Goal: Information Seeking & Learning: Learn about a topic

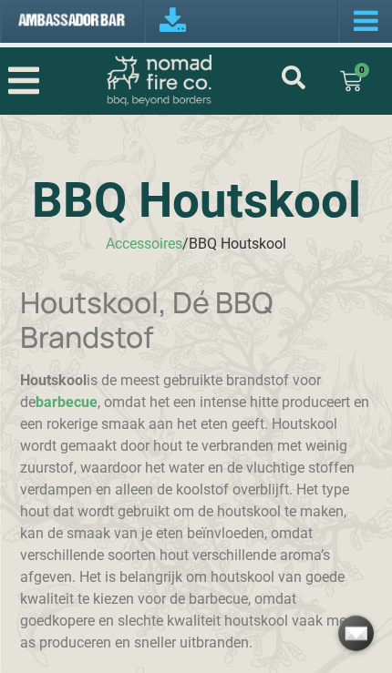
click at [34, 82] on icon "Open/Close Menu" at bounding box center [23, 80] width 31 height 27
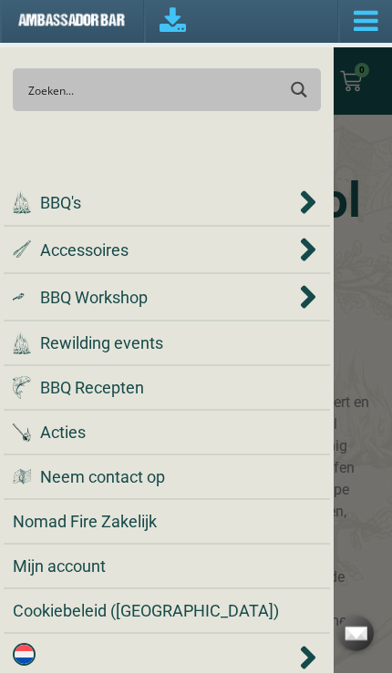
click at [131, 246] on div ".st0 { fill: #2c4a4e; } .st1 { fill: url(#Naamloos_verloop_2); } .st2 { fill: #…" at bounding box center [154, 250] width 282 height 25
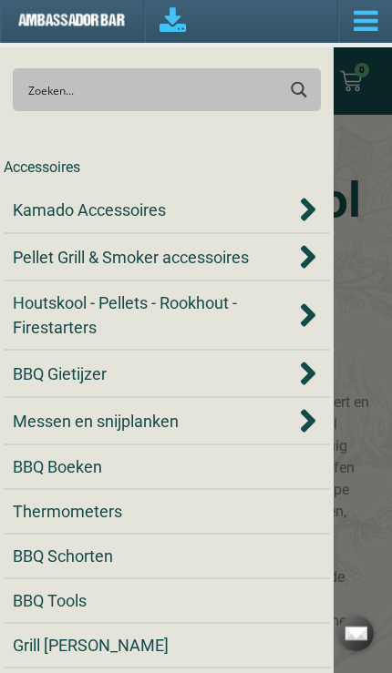
click at [158, 213] on span "Kamado Accessoires" at bounding box center [89, 210] width 153 height 25
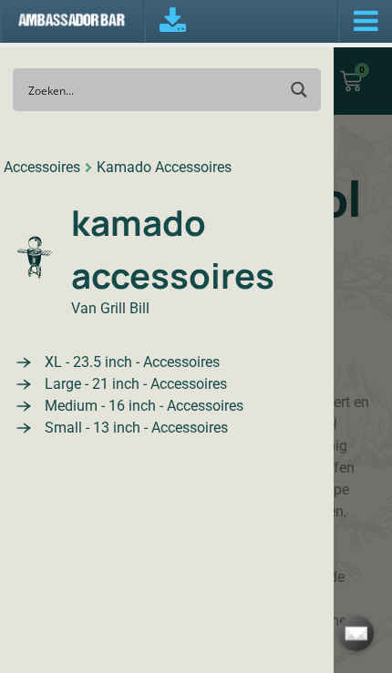
click at [139, 367] on span "XL - 23.5 inch - Accessoires" at bounding box center [130, 363] width 180 height 22
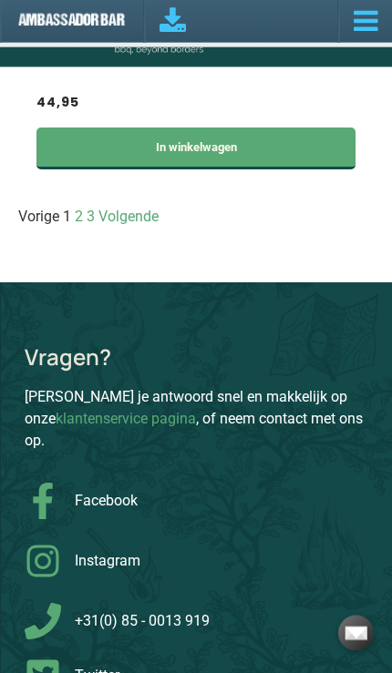
scroll to position [10073, 0]
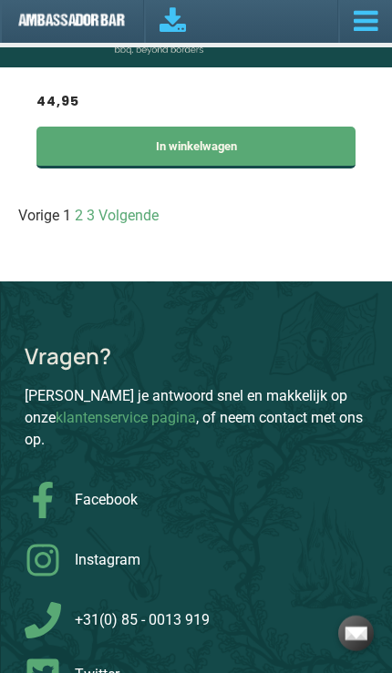
click at [83, 224] on link "Pagina 2" at bounding box center [79, 215] width 8 height 17
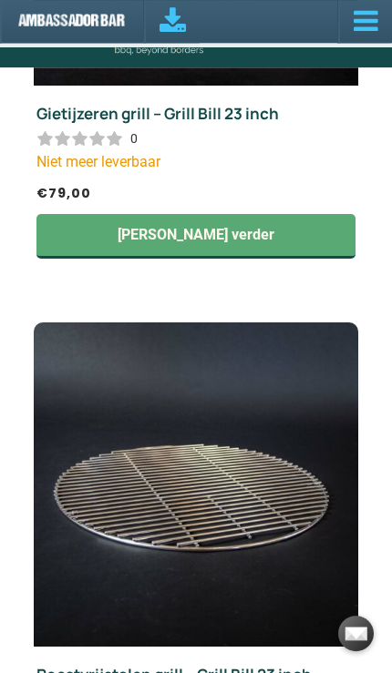
scroll to position [9291, 0]
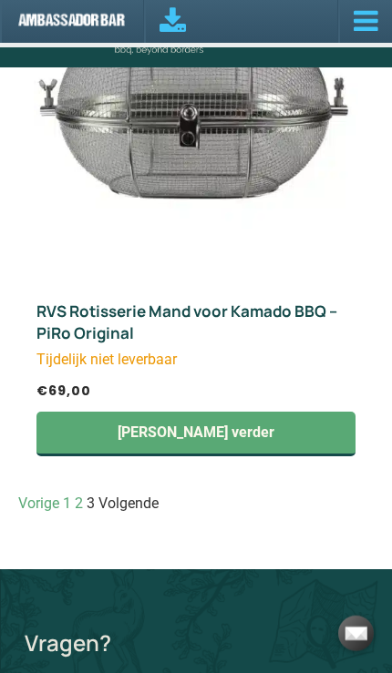
scroll to position [1042, 0]
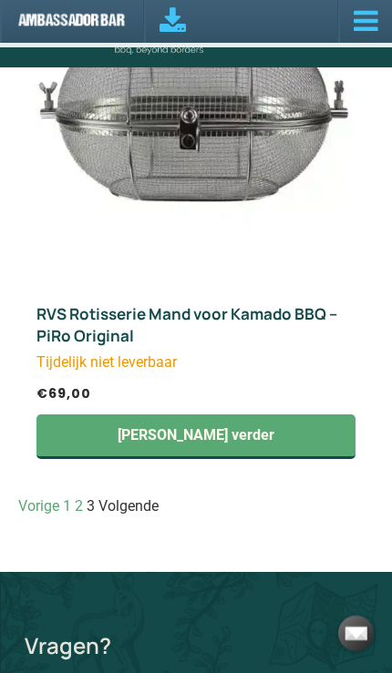
click at [71, 498] on link "Pagina 1" at bounding box center [67, 506] width 8 height 17
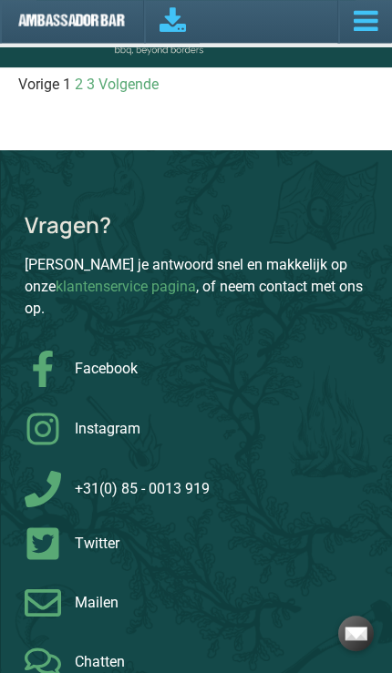
scroll to position [10172, 0]
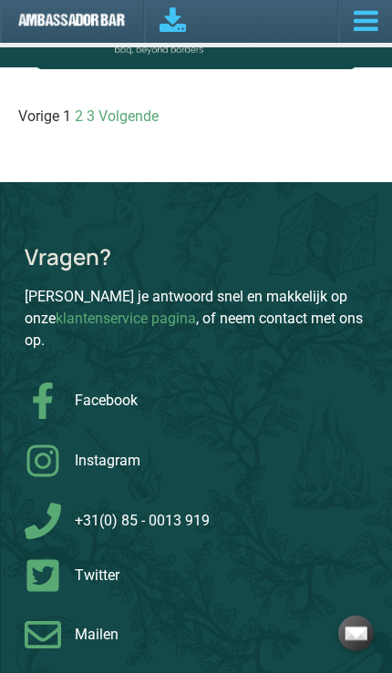
click at [203, 128] on nav "Vorige Pagina 1 Pagina 2 Pagina 3 Volgende" at bounding box center [195, 117] width 355 height 22
click at [83, 125] on link "Pagina 2" at bounding box center [79, 116] width 8 height 17
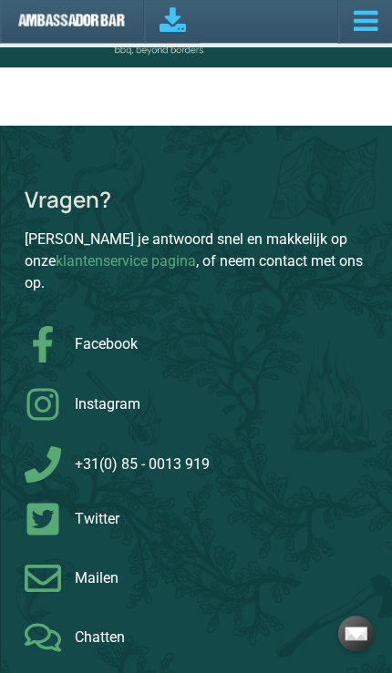
scroll to position [10099, 0]
click at [95, 68] on link "Pagina 3" at bounding box center [91, 59] width 8 height 17
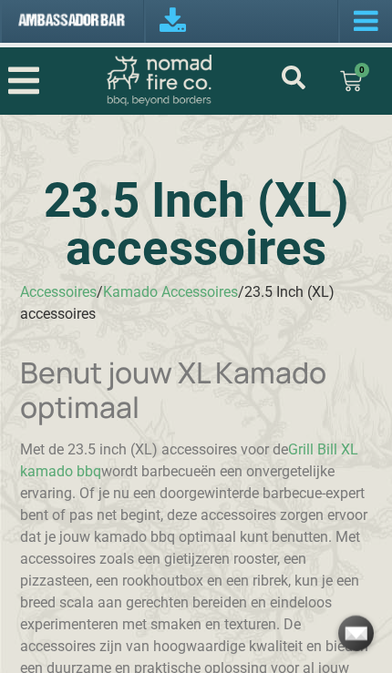
click at [32, 78] on icon "Open/Close Menu" at bounding box center [23, 81] width 31 height 36
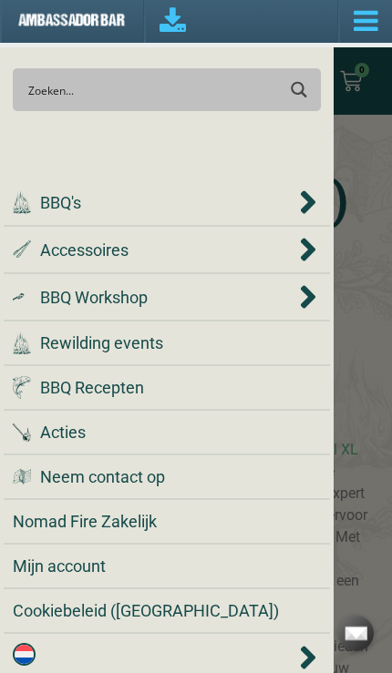
click at [120, 244] on span "Accessoires" at bounding box center [84, 250] width 88 height 25
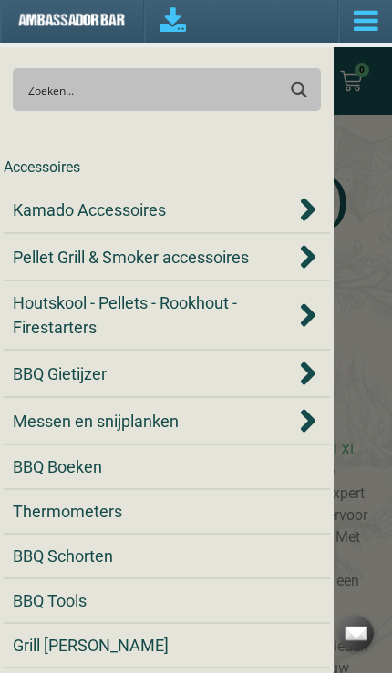
click at [95, 371] on span "BBQ Gietijzer" at bounding box center [60, 374] width 94 height 25
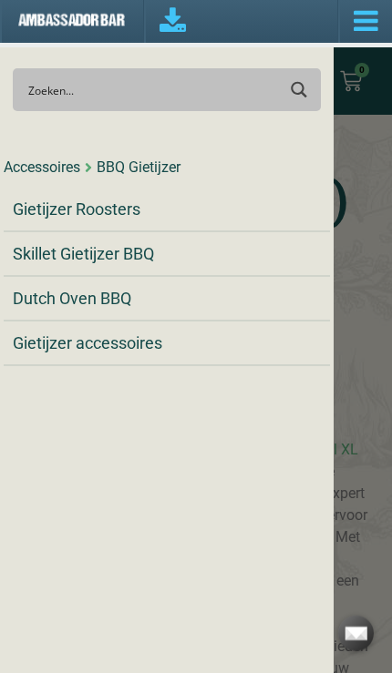
click at [115, 208] on span "Gietijzer Roosters" at bounding box center [77, 209] width 128 height 25
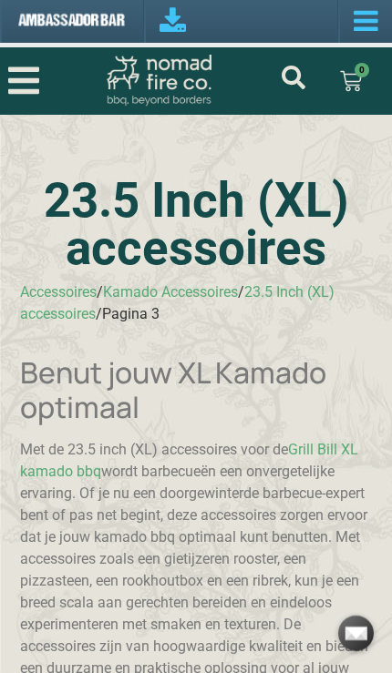
click at [35, 64] on icon "Open/Close Menu" at bounding box center [23, 81] width 31 height 36
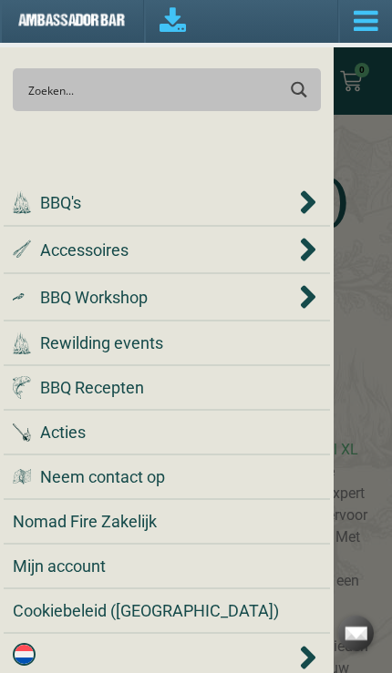
click at [50, 243] on span "Accessoires" at bounding box center [84, 250] width 88 height 25
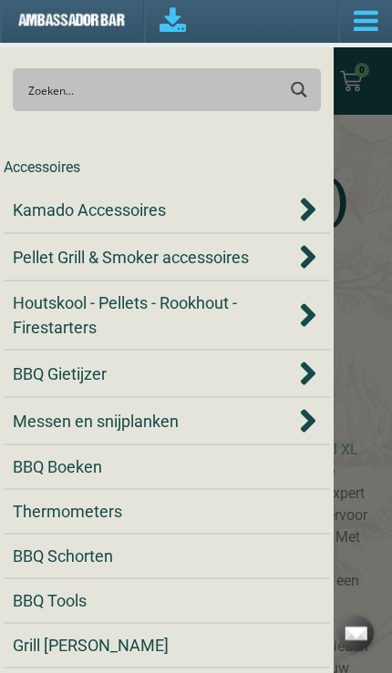
click at [98, 366] on span "BBQ Gietijzer" at bounding box center [60, 374] width 94 height 25
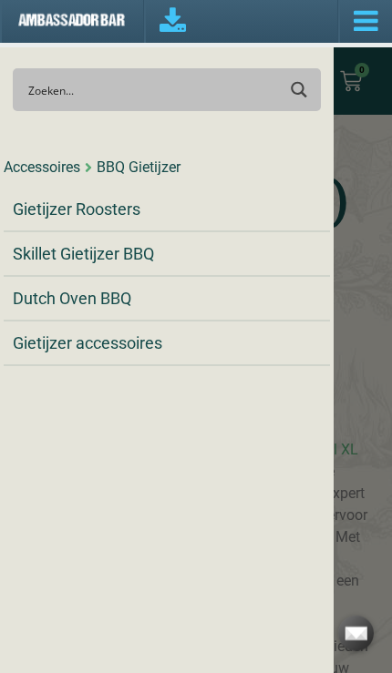
click at [140, 247] on span "Skillet Gietijzer BBQ" at bounding box center [83, 253] width 141 height 25
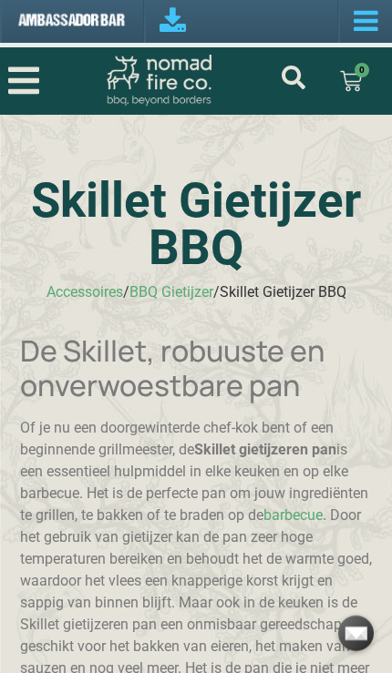
click at [29, 81] on icon "Open/Close Menu" at bounding box center [23, 80] width 31 height 27
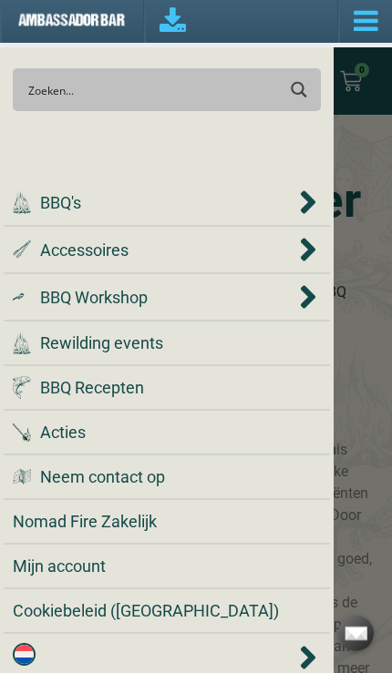
click at [128, 255] on span "Accessoires" at bounding box center [84, 250] width 88 height 25
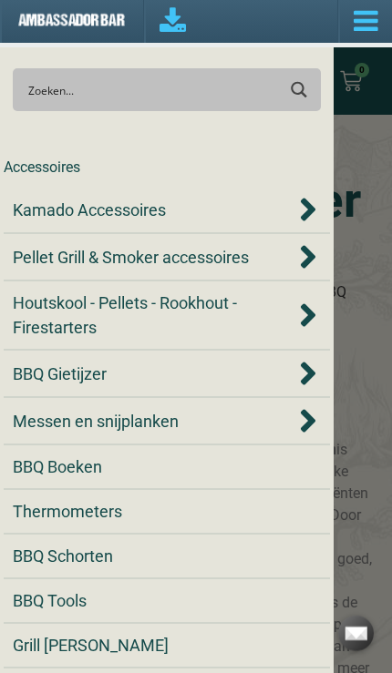
click at [88, 364] on span "BBQ Gietijzer" at bounding box center [60, 374] width 94 height 25
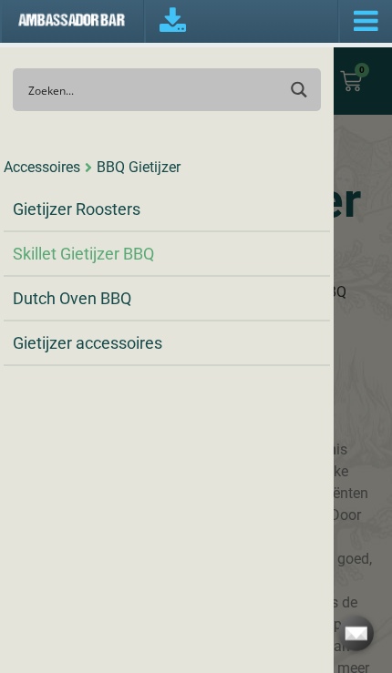
click at [118, 297] on span "Dutch Oven BBQ" at bounding box center [72, 298] width 118 height 25
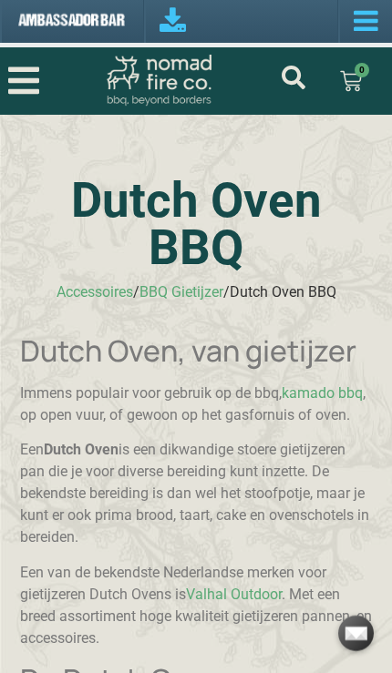
click at [23, 80] on icon "Open/Close Menu" at bounding box center [23, 80] width 31 height 27
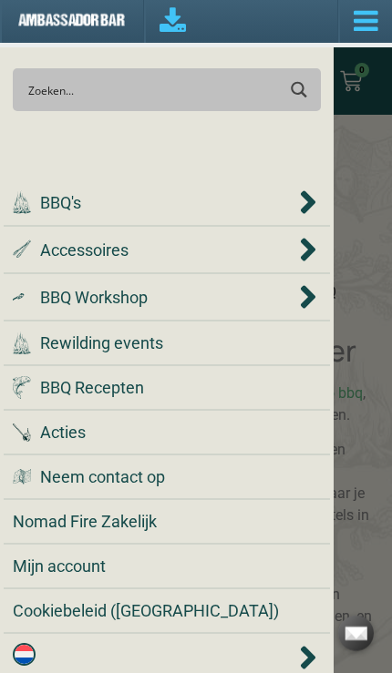
click at [119, 244] on span "Accessoires" at bounding box center [84, 250] width 88 height 25
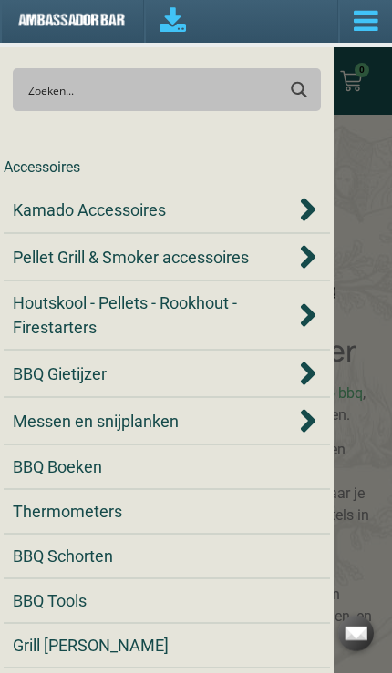
click at [90, 374] on span "BBQ Gietijzer" at bounding box center [60, 374] width 94 height 25
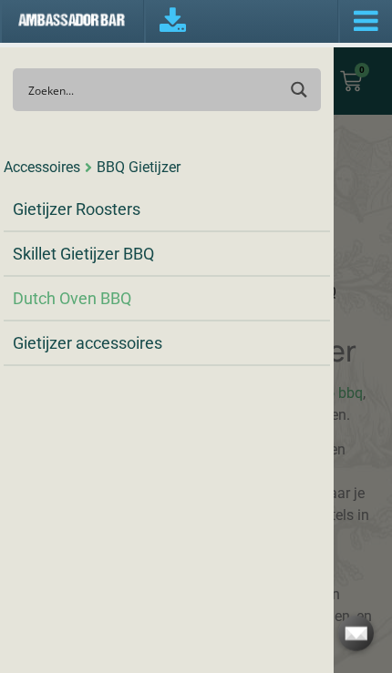
click at [137, 339] on span "Gietijzer accessoires" at bounding box center [87, 343] width 149 height 25
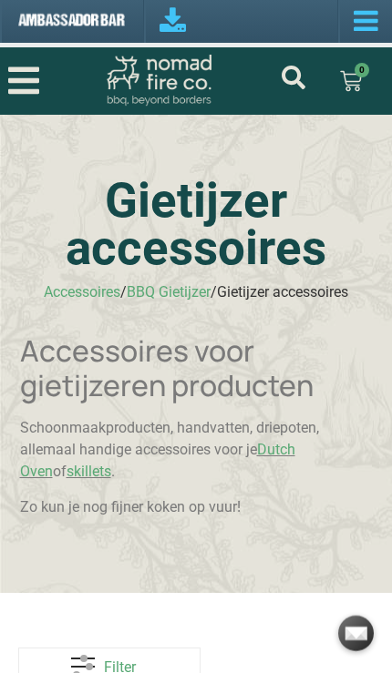
click at [25, 86] on icon "Open/Close Menu" at bounding box center [23, 81] width 31 height 36
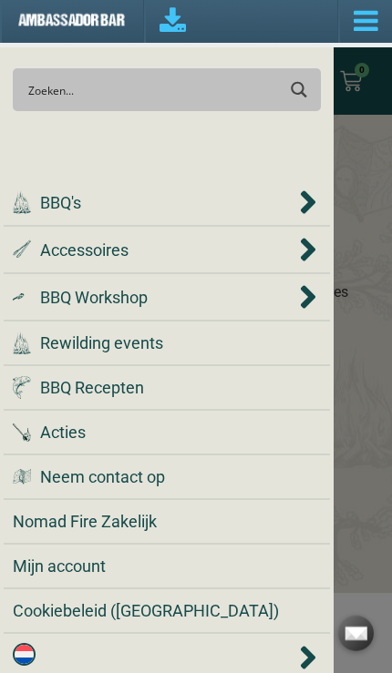
click at [124, 246] on span "Accessoires" at bounding box center [84, 250] width 88 height 25
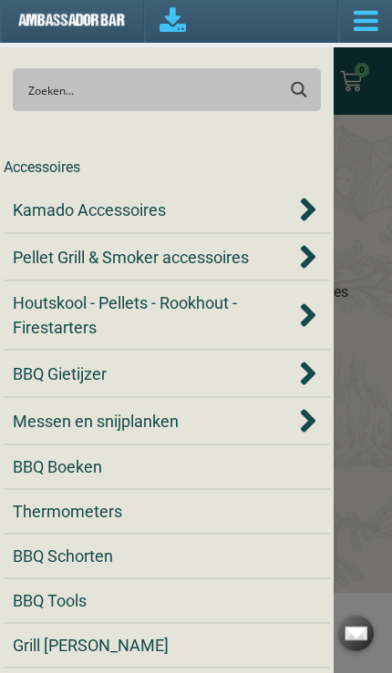
click at [149, 421] on span "Messen en snijplanken" at bounding box center [96, 421] width 166 height 25
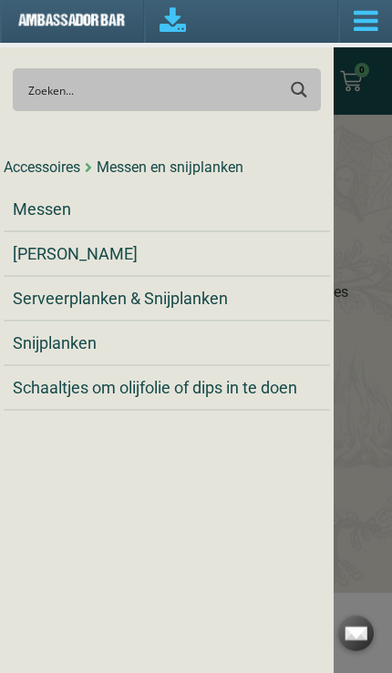
click at [114, 262] on span "[PERSON_NAME]" at bounding box center [75, 253] width 125 height 25
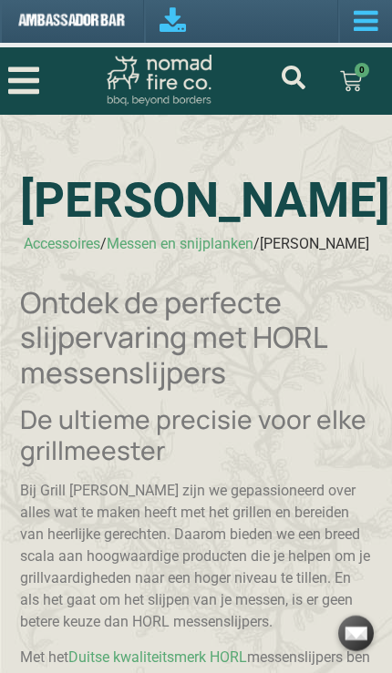
click at [26, 74] on icon "Open/Close Menu" at bounding box center [23, 81] width 31 height 36
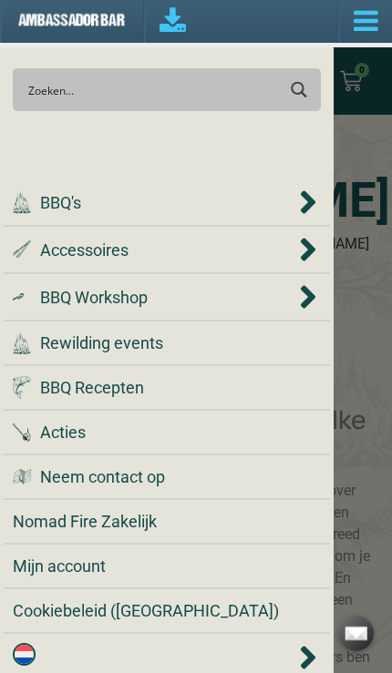
click at [123, 255] on span "Accessoires" at bounding box center [84, 250] width 88 height 25
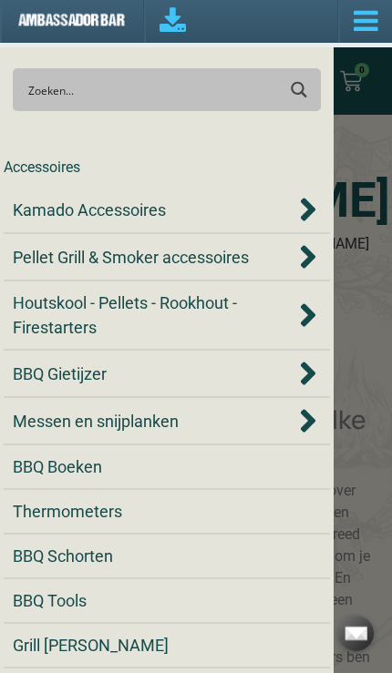
click at [176, 426] on span "Messen en snijplanken" at bounding box center [96, 421] width 166 height 25
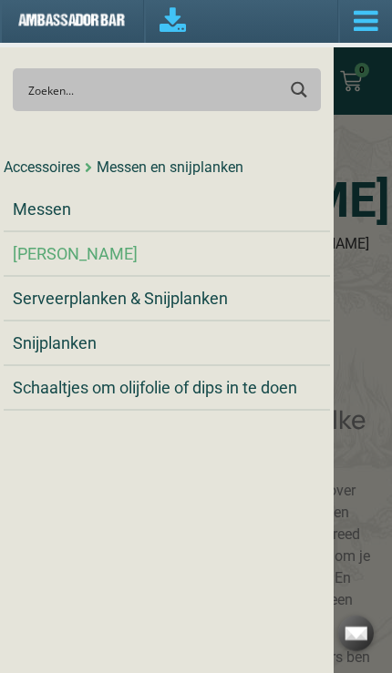
click at [204, 296] on span "Serveerplanken & Snijplanken" at bounding box center [120, 298] width 215 height 25
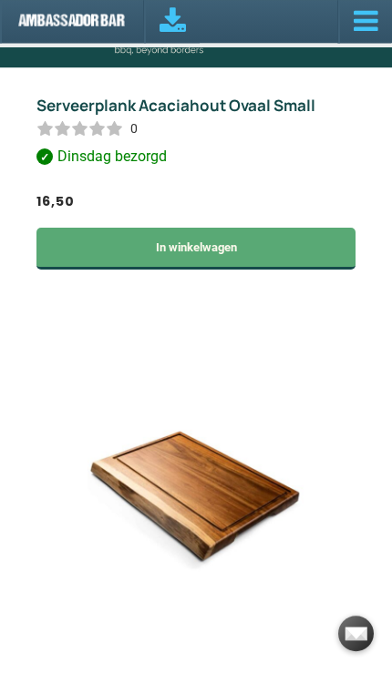
scroll to position [4591, 0]
click at [201, 447] on img at bounding box center [195, 496] width 216 height 324
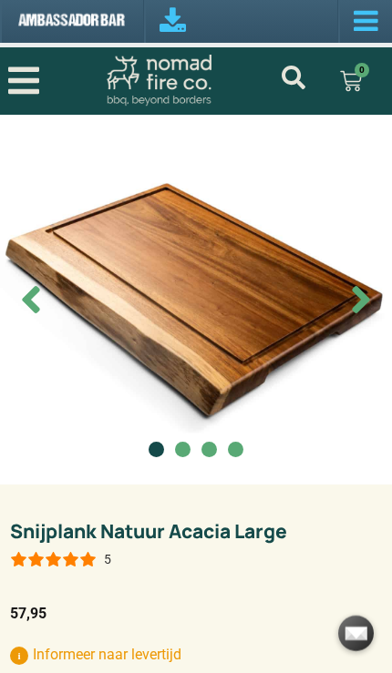
click at [26, 81] on icon "Open/Close Menu" at bounding box center [23, 80] width 31 height 27
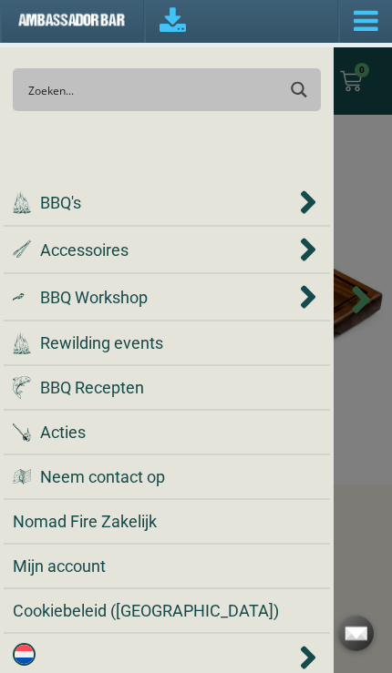
click at [136, 247] on div ".st0 { fill: #2c4a4e; } .st1 { fill: url(#Naamloos_verloop_2); } .st2 { fill: #…" at bounding box center [154, 250] width 282 height 25
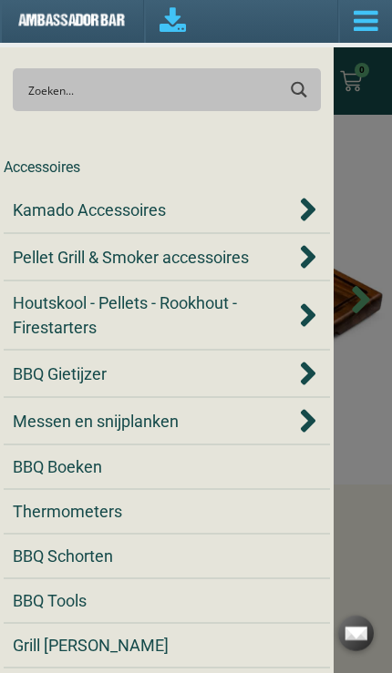
click at [67, 596] on span "BBQ Tools" at bounding box center [50, 601] width 74 height 25
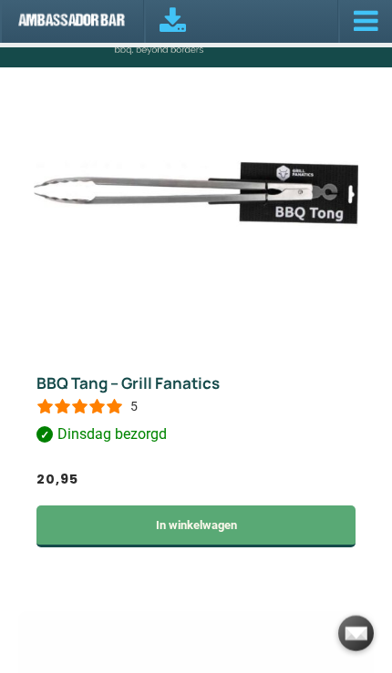
scroll to position [3167, 0]
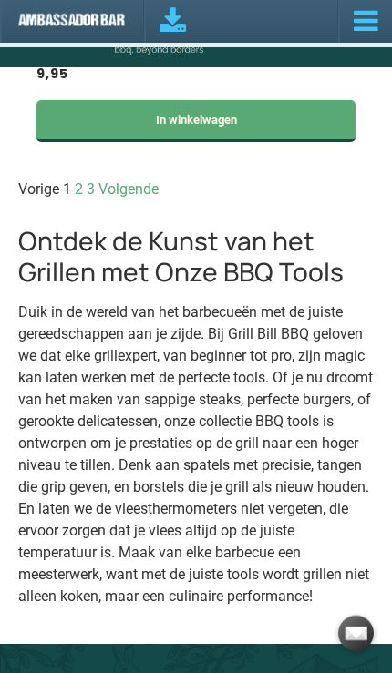
click at [83, 198] on link "Pagina 2" at bounding box center [79, 188] width 8 height 17
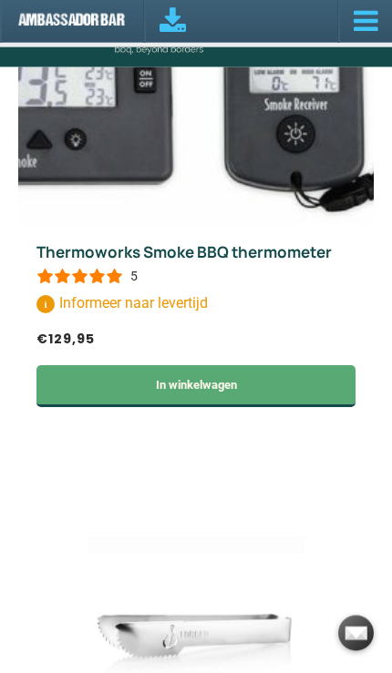
scroll to position [7365, 0]
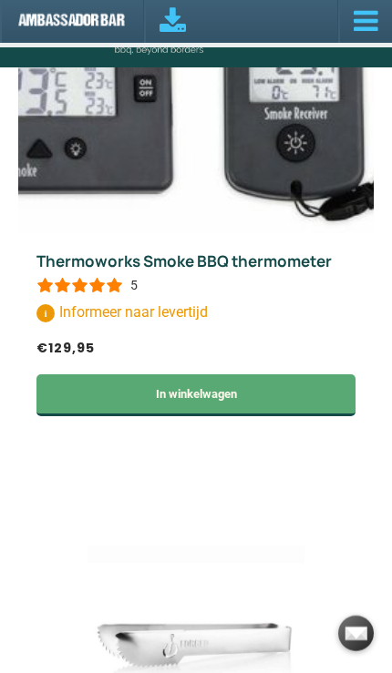
click at [226, 272] on link "Thermoworks Smoke BBQ thermometer" at bounding box center [183, 261] width 295 height 21
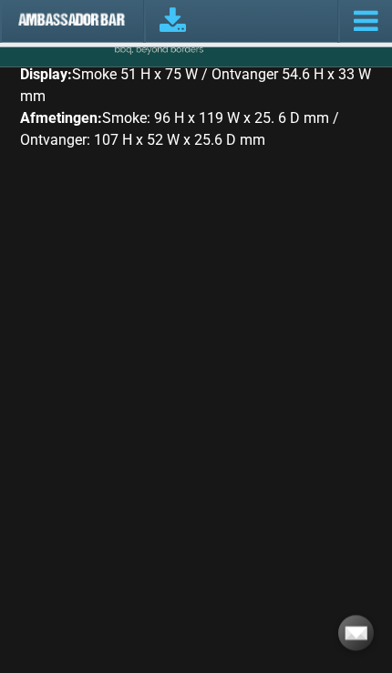
scroll to position [3032, 0]
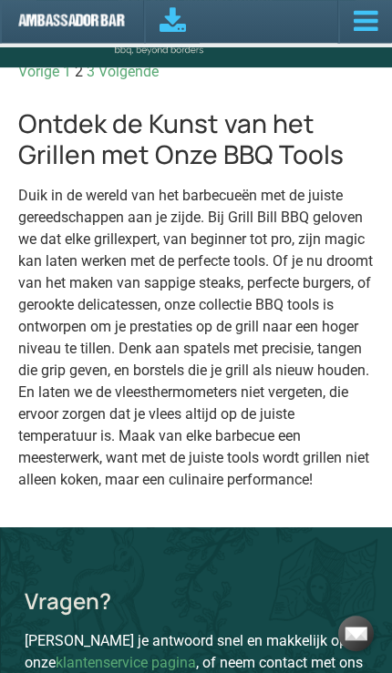
scroll to position [10273, 0]
click at [213, 83] on nav "Vorige Pagina 1 Pagina 2 Pagina 3 Volgende" at bounding box center [195, 72] width 355 height 22
click at [95, 80] on link "Pagina 3" at bounding box center [91, 71] width 8 height 17
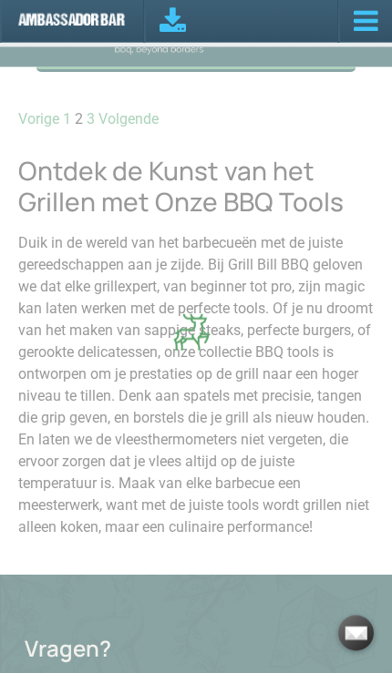
click at [218, 470] on div at bounding box center [196, 336] width 392 height 673
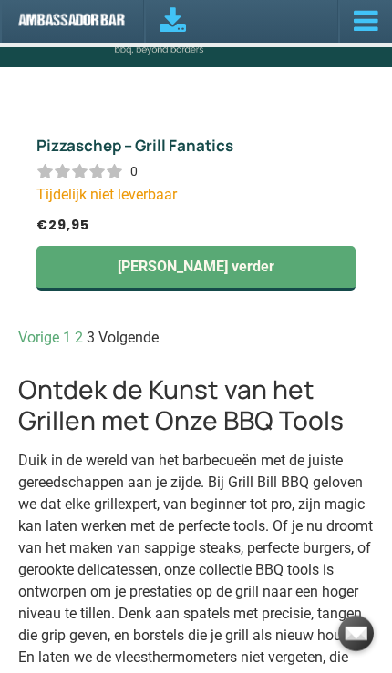
scroll to position [5778, 0]
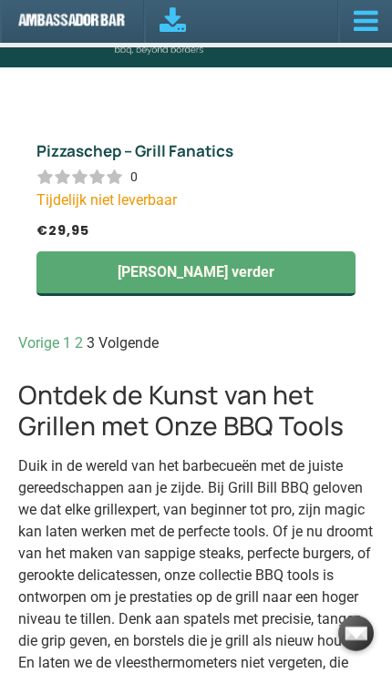
click at [159, 334] on span "Volgende" at bounding box center [128, 342] width 60 height 17
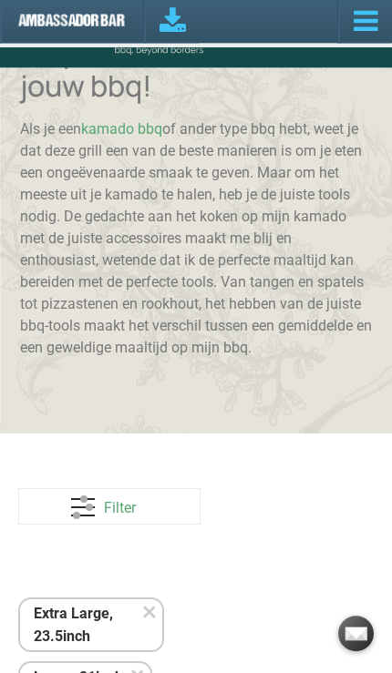
scroll to position [0, 0]
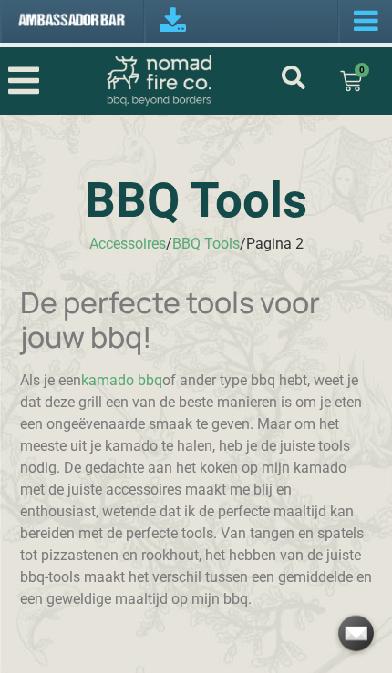
click at [34, 81] on icon "Open/Close Menu" at bounding box center [23, 80] width 31 height 27
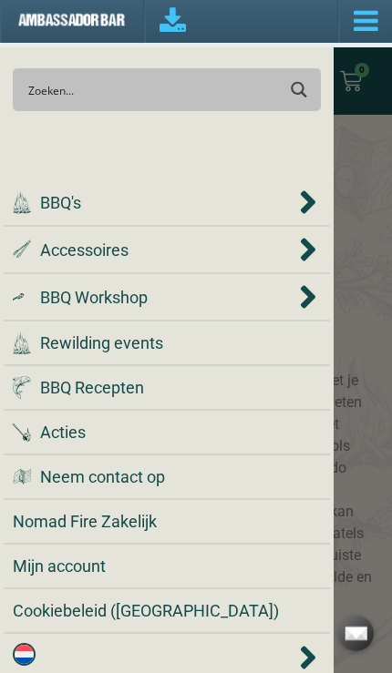
click at [112, 258] on span "Accessoires" at bounding box center [84, 250] width 88 height 25
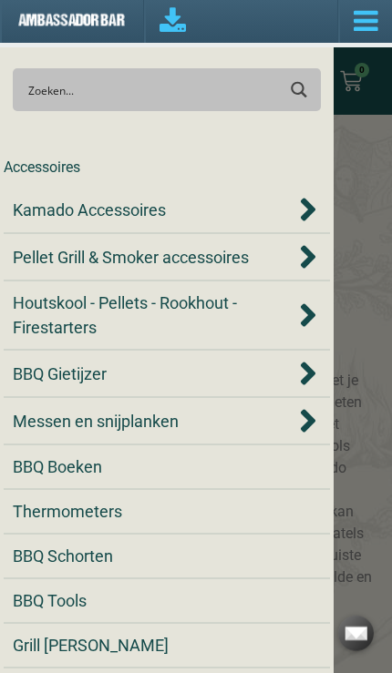
click at [56, 165] on div "Accessoires" at bounding box center [42, 168] width 77 height 22
click at [86, 377] on span "BBQ Gietijzer" at bounding box center [60, 374] width 94 height 25
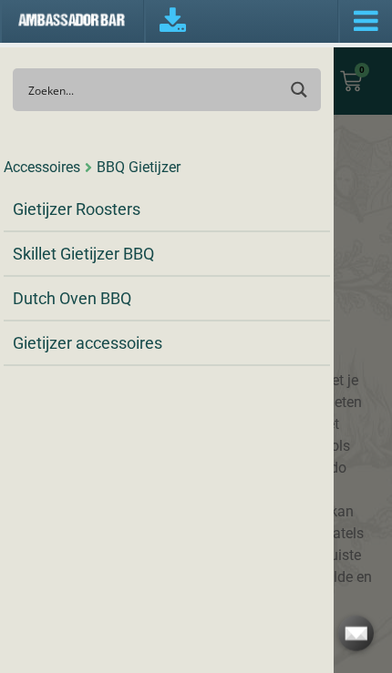
click at [73, 166] on div "Accessoires" at bounding box center [42, 168] width 77 height 22
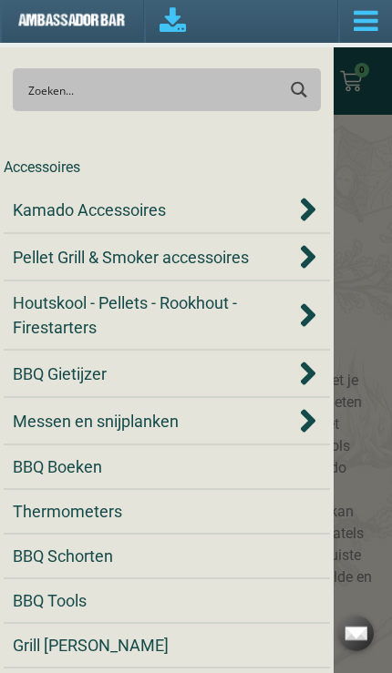
click at [142, 206] on span "Kamado Accessoires" at bounding box center [89, 210] width 153 height 25
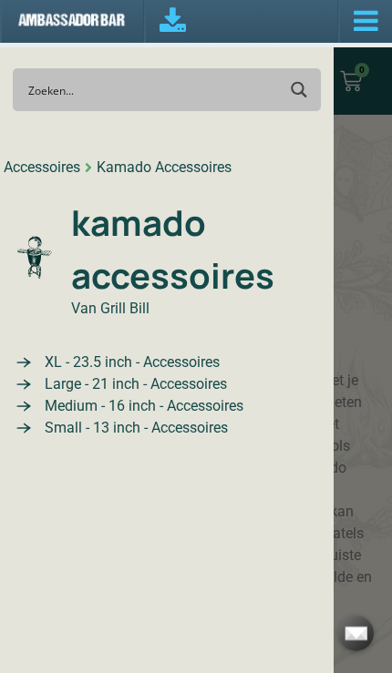
click at [180, 388] on span "Large - 21 inch - Accessoires" at bounding box center [133, 385] width 187 height 22
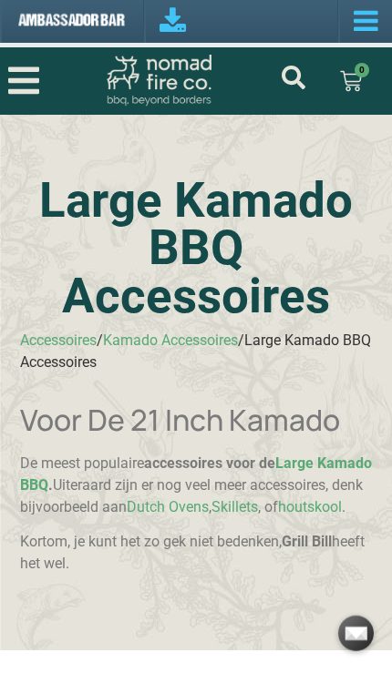
click at [31, 89] on icon "Open/Close Menu" at bounding box center [23, 81] width 31 height 36
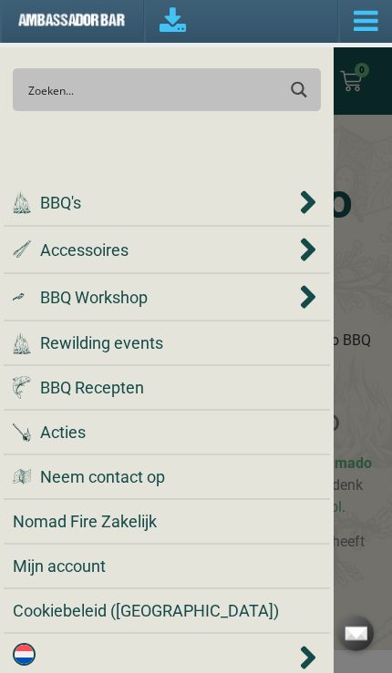
click at [112, 387] on span "BBQ Recepten" at bounding box center [92, 387] width 104 height 25
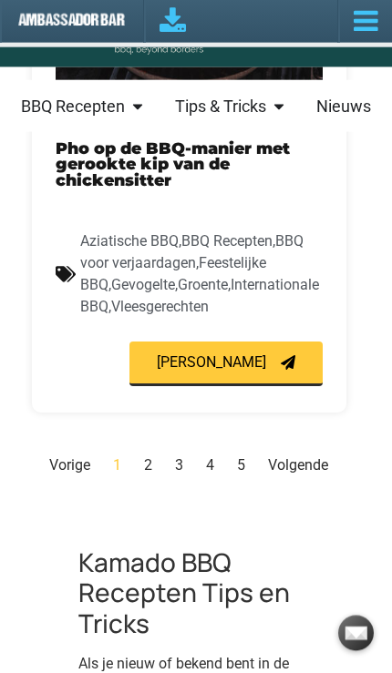
scroll to position [5282, 0]
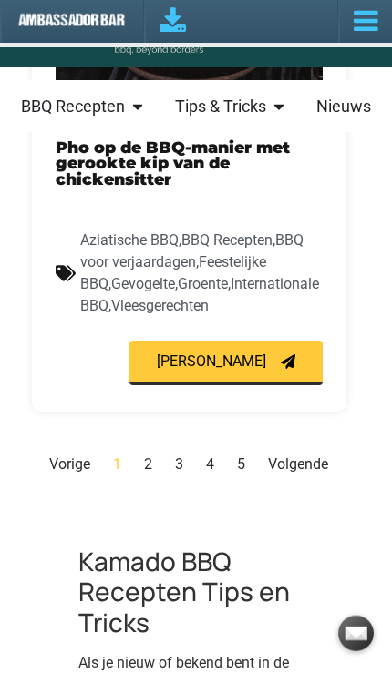
click at [150, 456] on link "Pagina 2" at bounding box center [148, 464] width 8 height 17
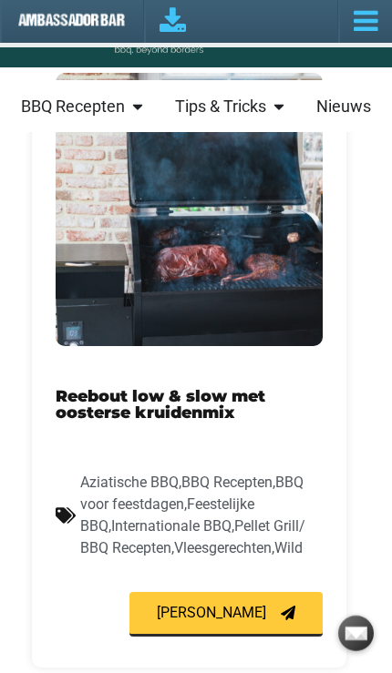
scroll to position [734, 0]
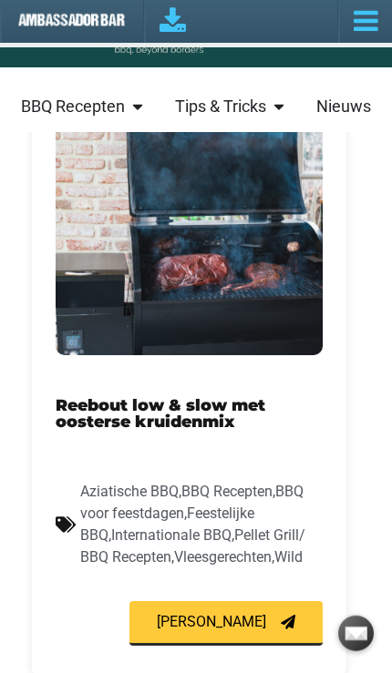
click at [199, 407] on link "Reebout low & slow met oosterse kruidenmix" at bounding box center [161, 413] width 210 height 36
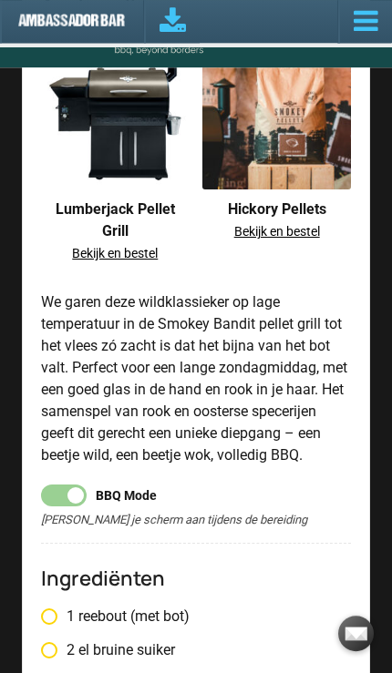
scroll to position [1534, 0]
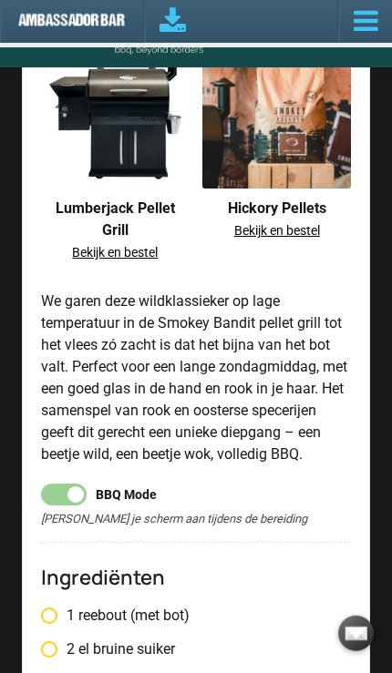
click at [74, 494] on div at bounding box center [64, 495] width 46 height 22
click at [0, 0] on input "checkbox" at bounding box center [0, 0] width 0 height 0
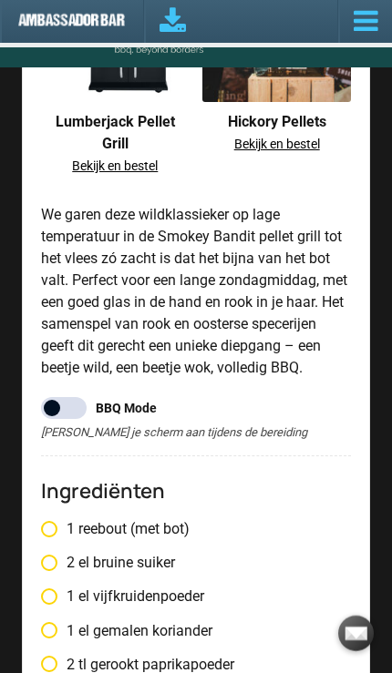
scroll to position [1564, 0]
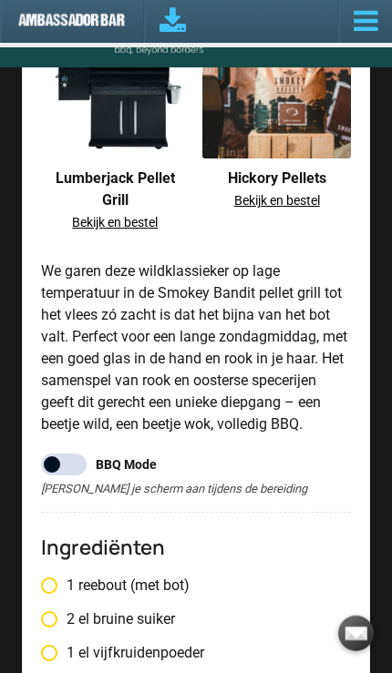
click at [78, 464] on div at bounding box center [64, 465] width 46 height 22
click at [0, 0] on input "checkbox" at bounding box center [0, 0] width 0 height 0
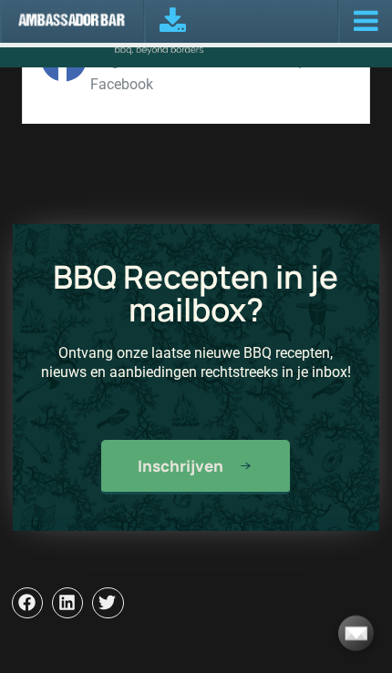
scroll to position [5012, 0]
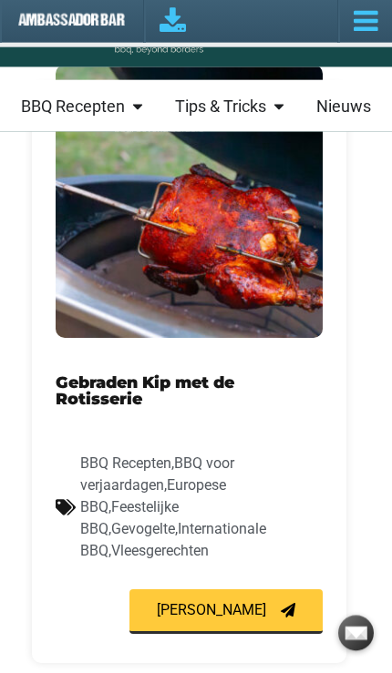
scroll to position [2660, 0]
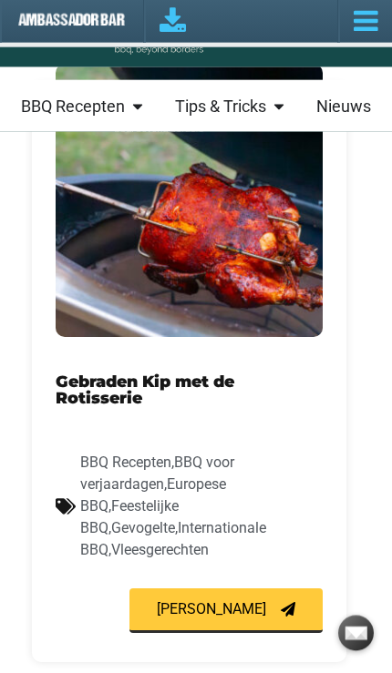
click at [212, 382] on link "Gebraden Kip met de Rotisserie" at bounding box center [145, 390] width 179 height 36
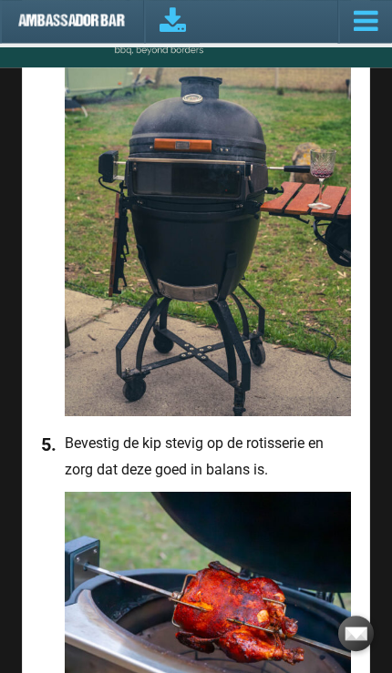
scroll to position [2561, 0]
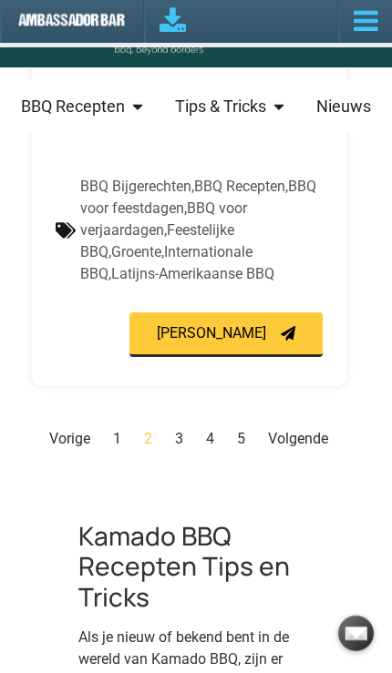
scroll to position [5483, 0]
click at [181, 430] on link "Pagina 3" at bounding box center [179, 438] width 8 height 17
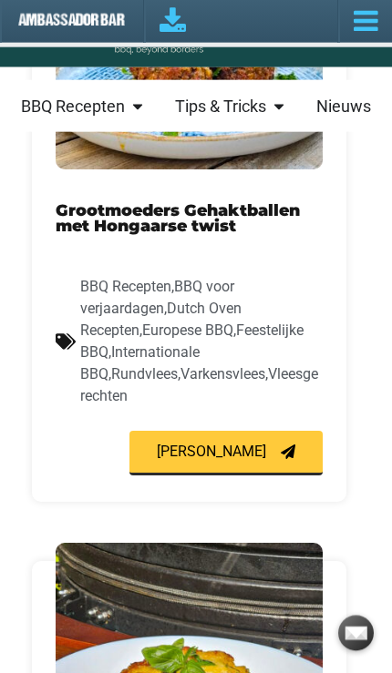
scroll to position [4772, 0]
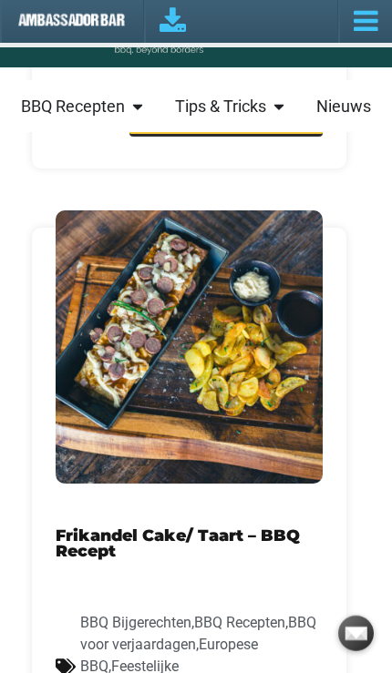
scroll to position [1272, 0]
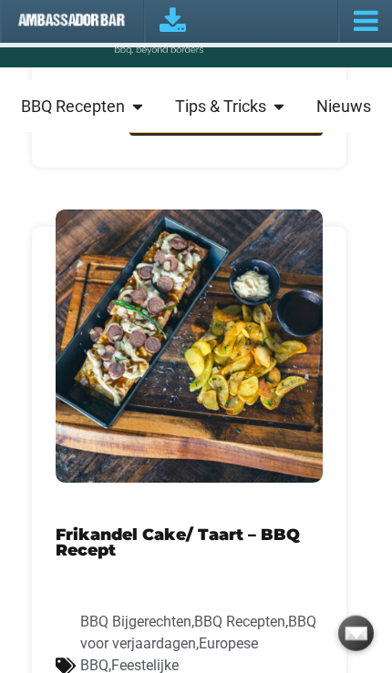
click at [115, 525] on link "Frikandel Cake/ Taart – BBQ Recept" at bounding box center [178, 543] width 244 height 36
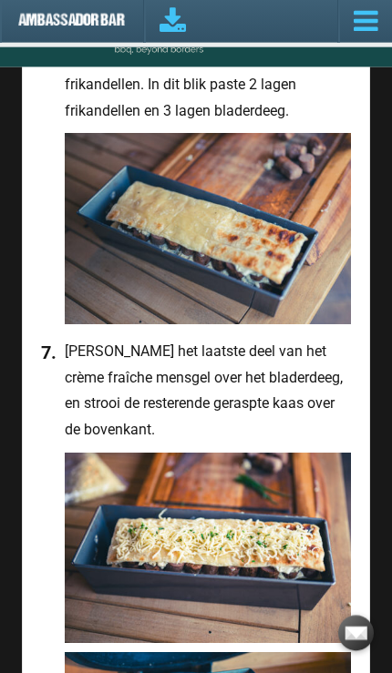
scroll to position [3905, 0]
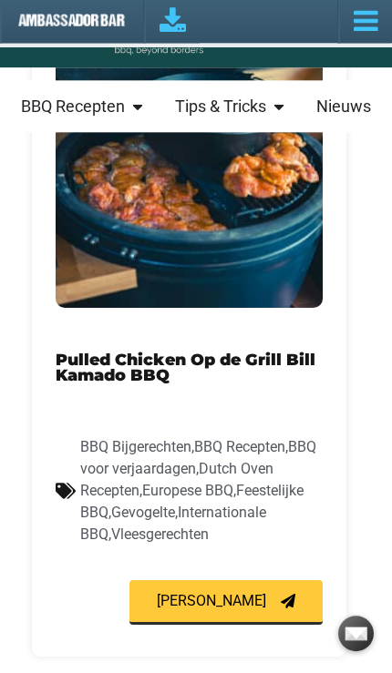
scroll to position [5446, 0]
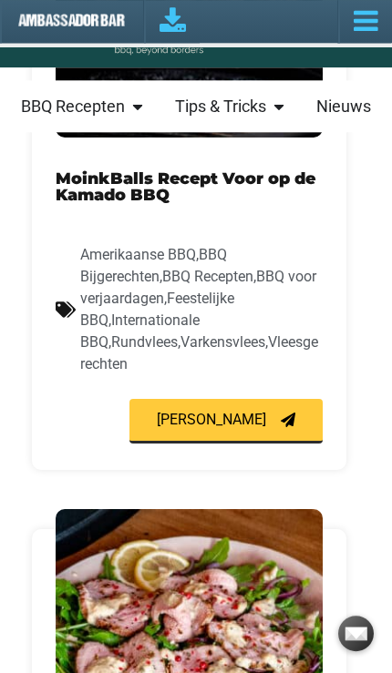
scroll to position [2833, 0]
